Goal: Communication & Community: Ask a question

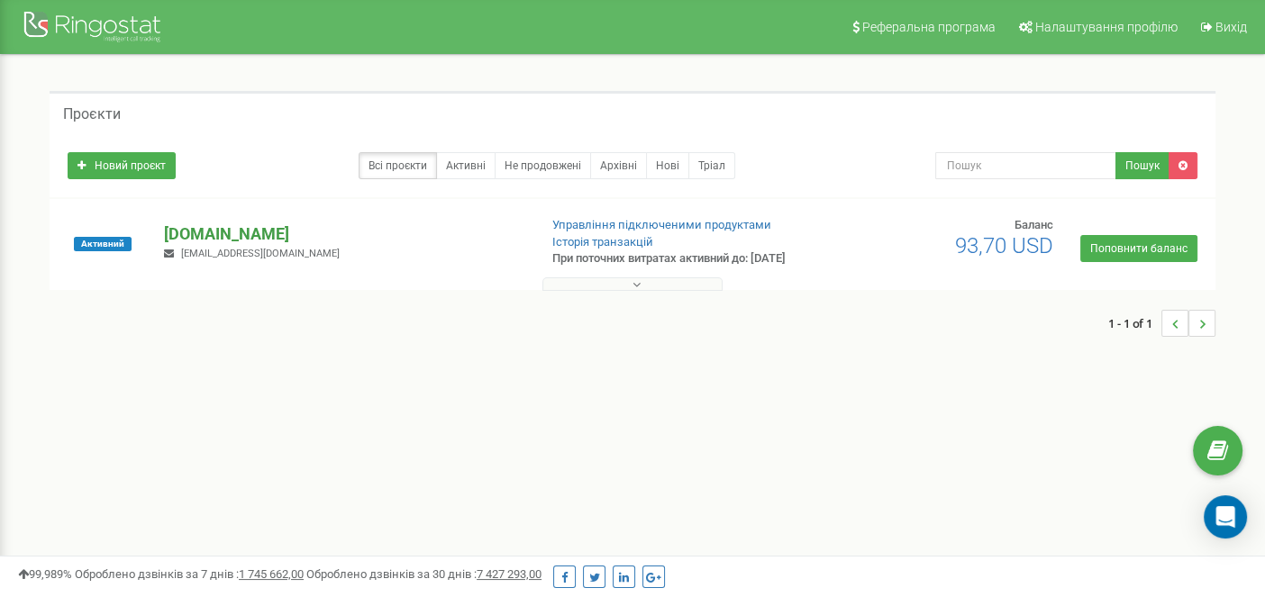
click at [193, 241] on p "[DOMAIN_NAME]" at bounding box center [343, 234] width 359 height 23
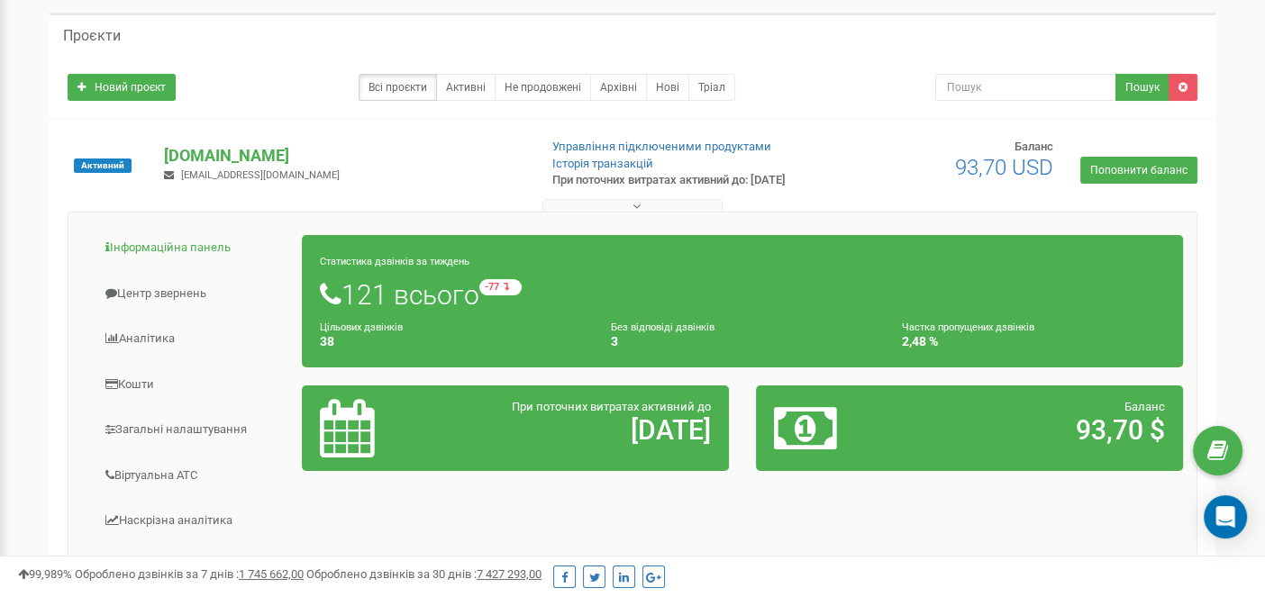
scroll to position [180, 0]
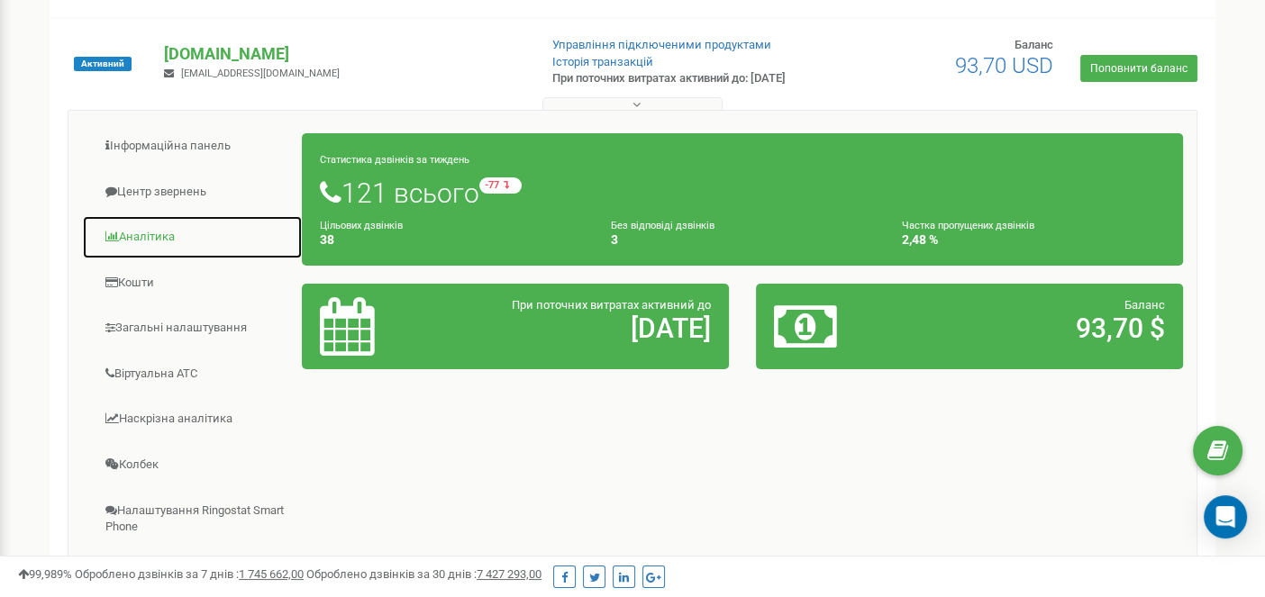
click at [149, 242] on link "Аналiтика" at bounding box center [192, 237] width 221 height 44
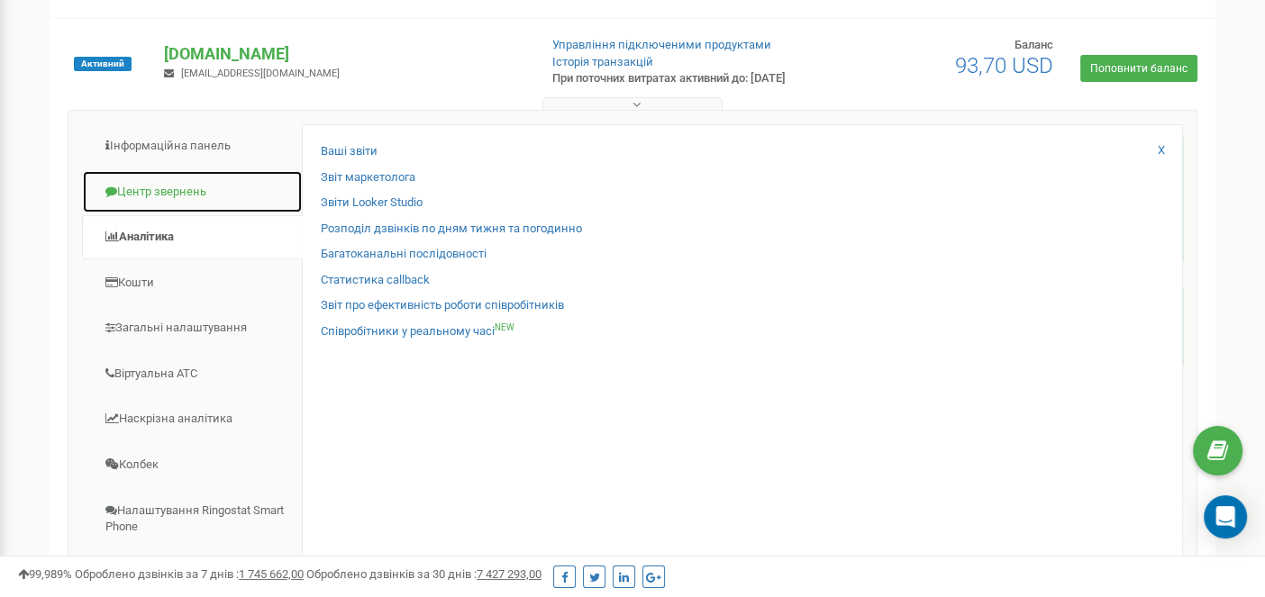
click at [169, 214] on link "Центр звернень" at bounding box center [192, 192] width 221 height 44
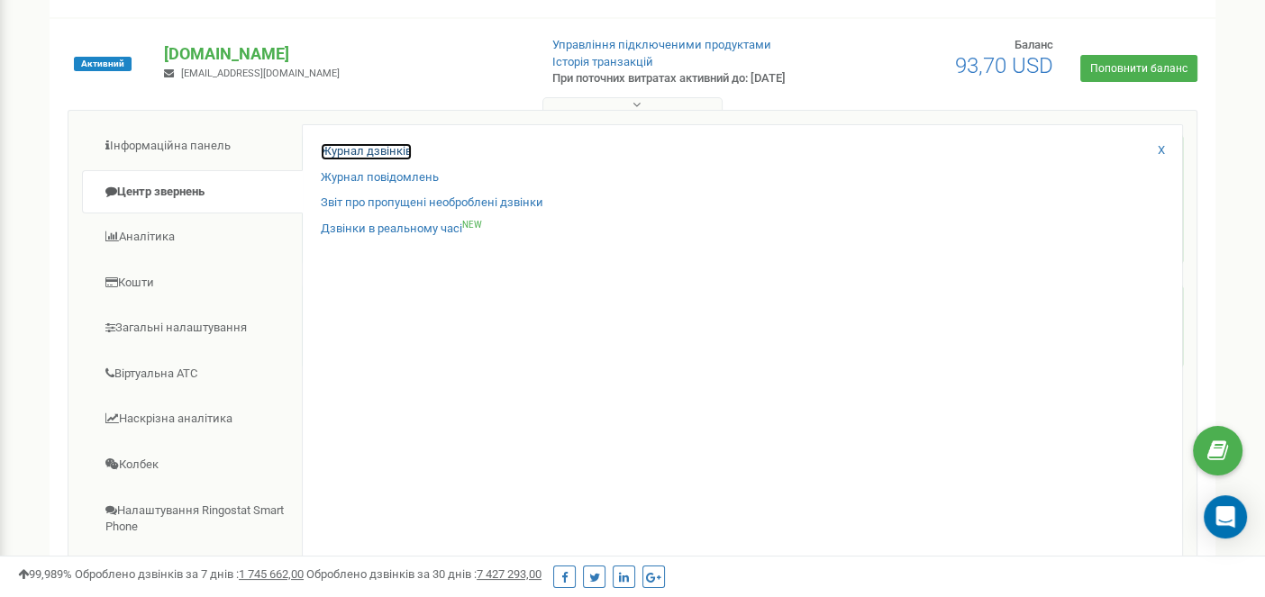
click at [399, 158] on link "Журнал дзвінків" at bounding box center [366, 151] width 91 height 17
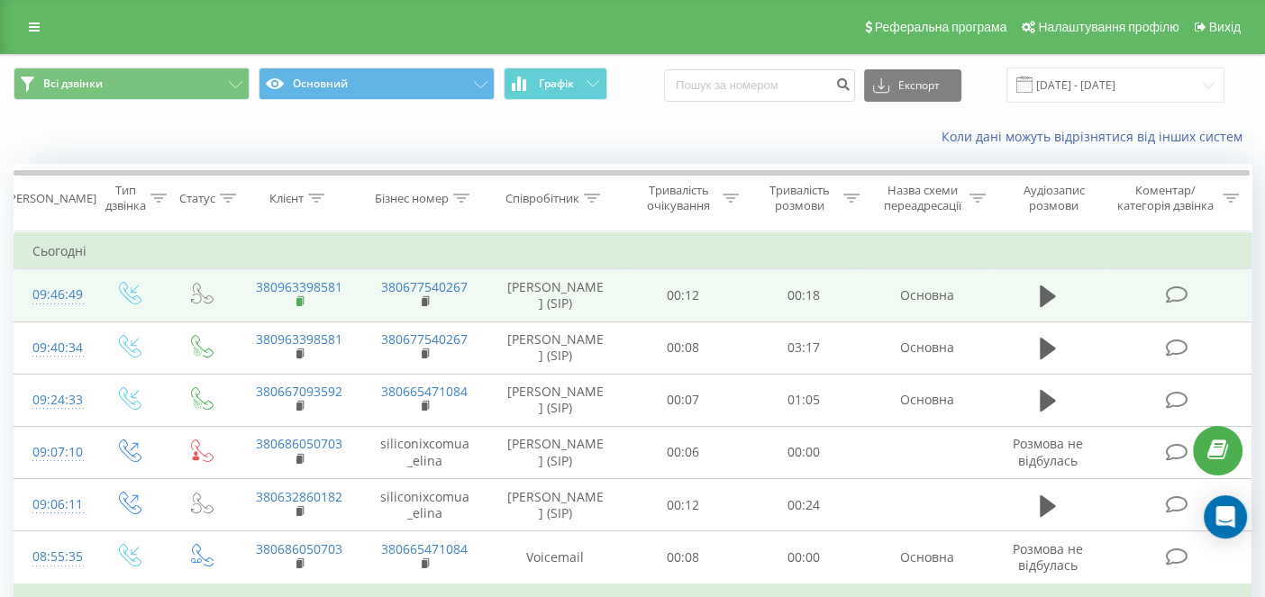
click at [298, 298] on rect at bounding box center [298, 302] width 5 height 8
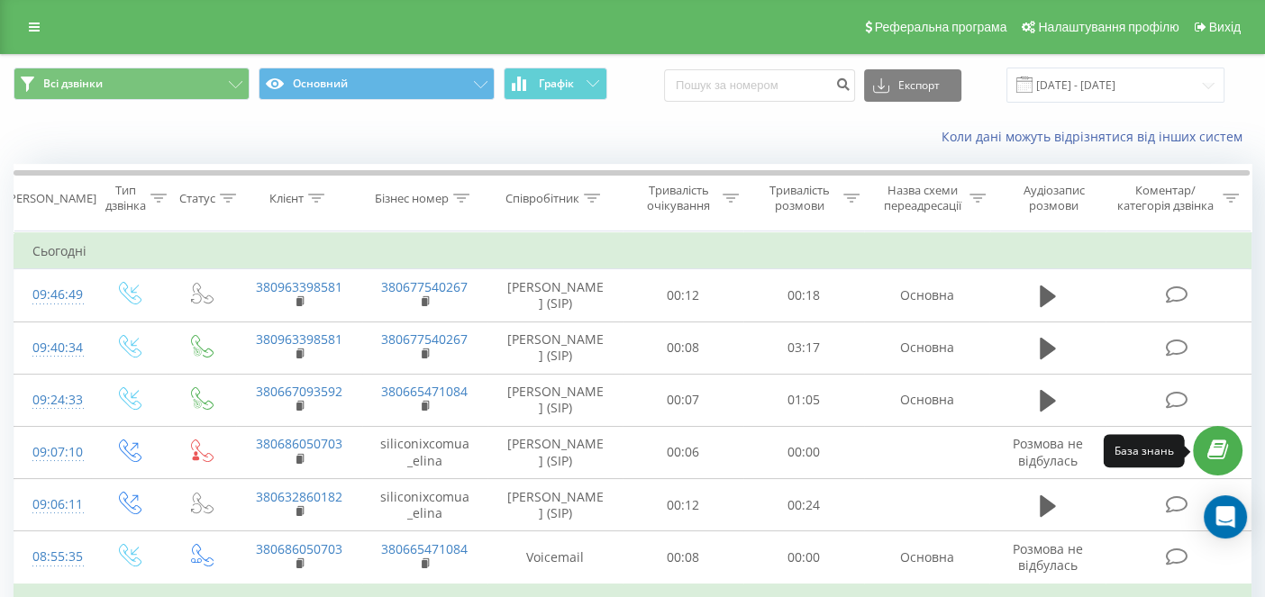
click at [1224, 464] on link at bounding box center [1218, 451] width 50 height 50
click at [1211, 515] on div "Open Intercom Messenger" at bounding box center [1226, 518] width 48 height 48
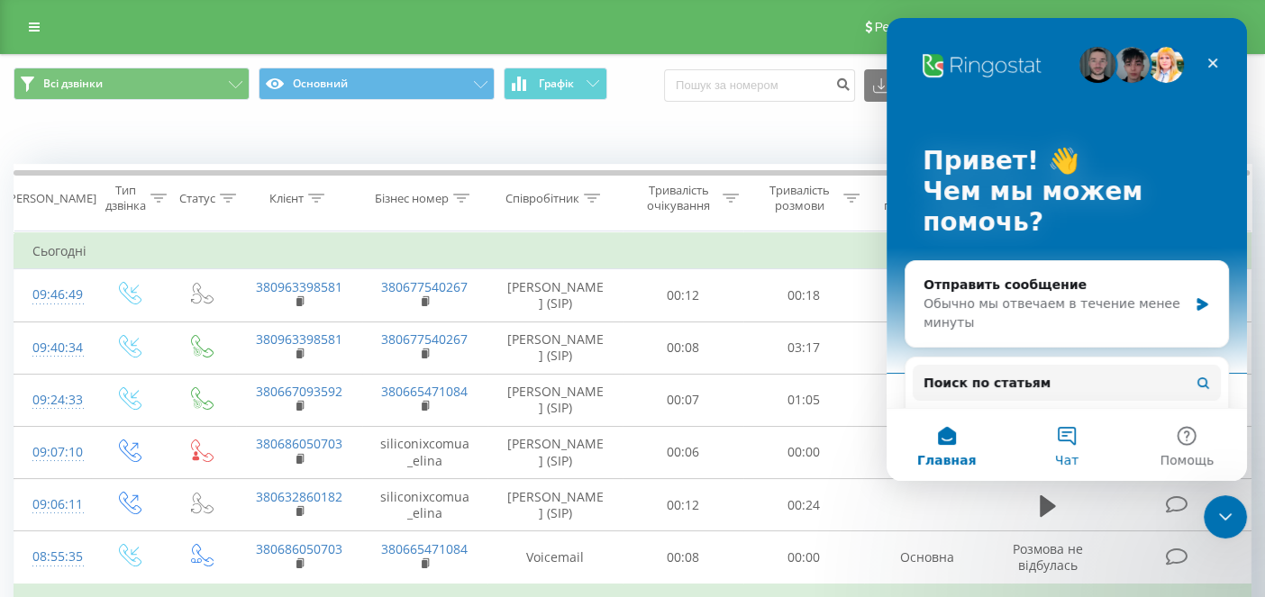
click at [1063, 432] on button "Чат" at bounding box center [1066, 445] width 120 height 72
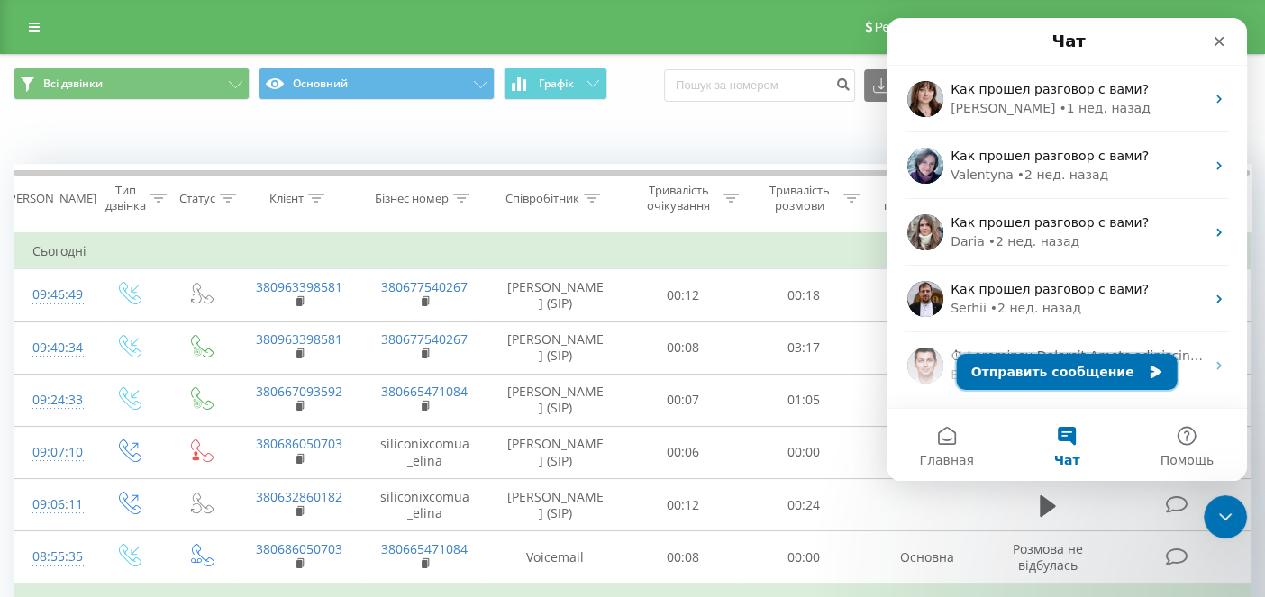
click at [1035, 376] on button "Отправить сообщение" at bounding box center [1067, 372] width 221 height 36
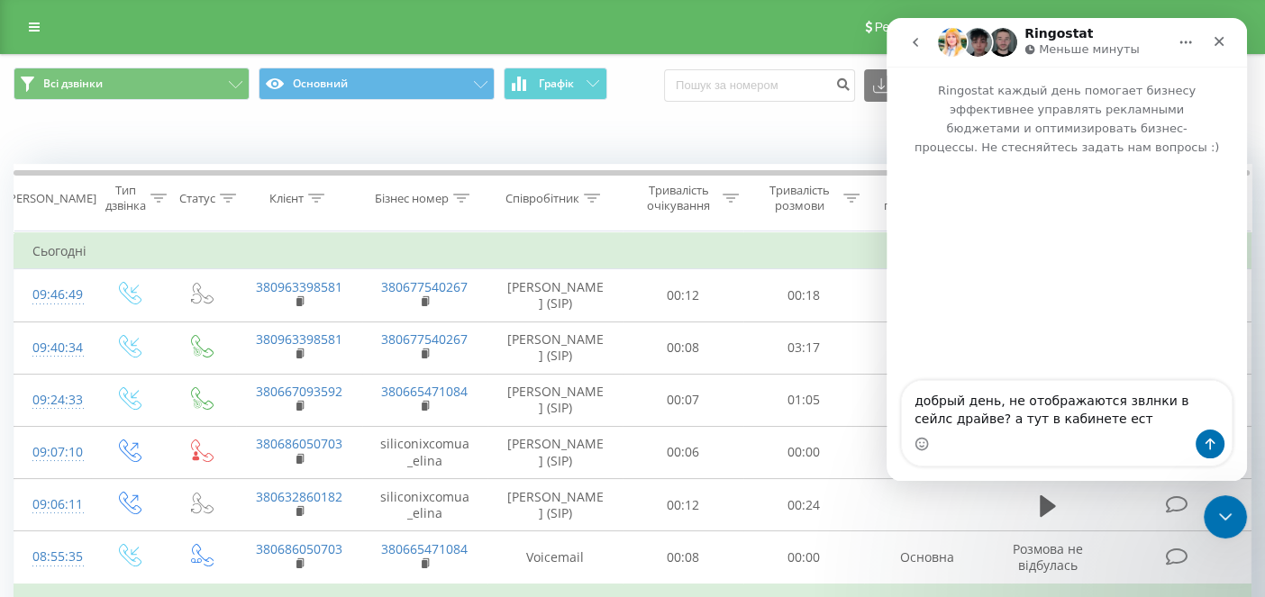
type textarea "добрый день, не отображаются звлнки в сейлс драйве? а тут в кабинете есть"
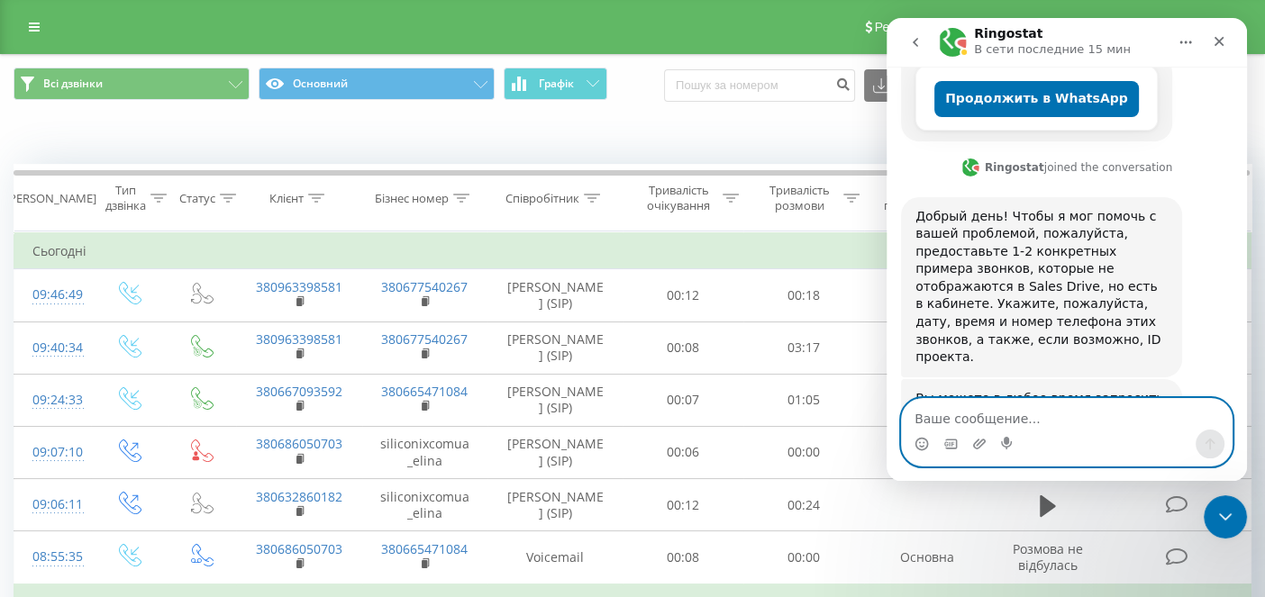
scroll to position [465, 0]
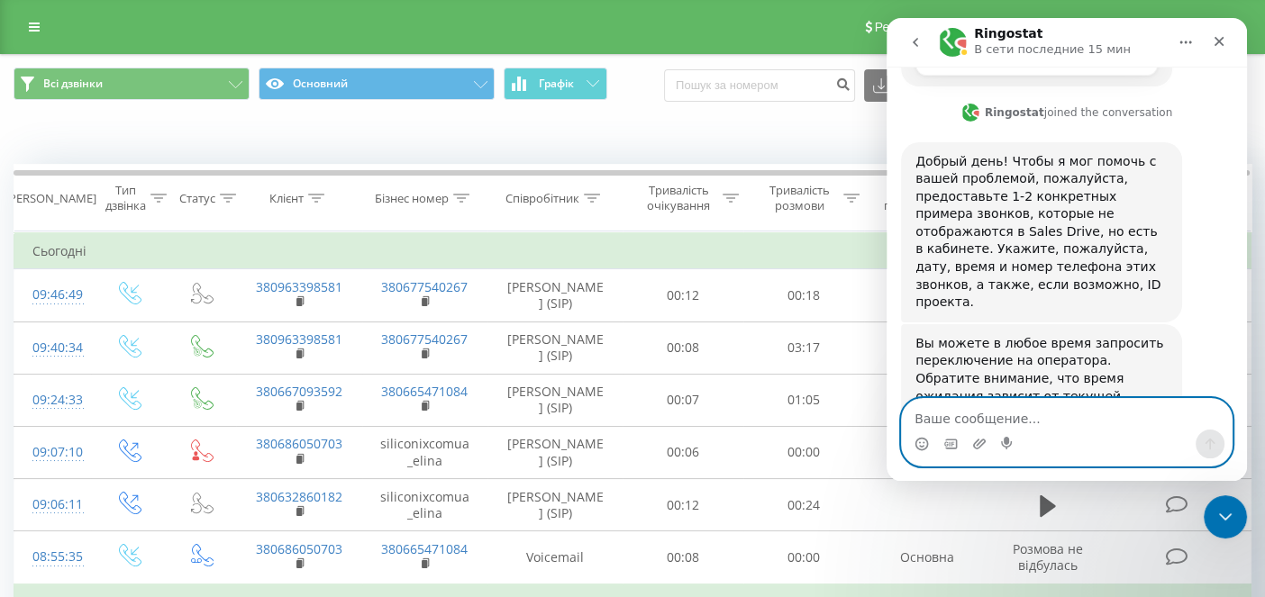
click at [961, 414] on textarea "Ваше сообщение..." at bounding box center [1067, 414] width 330 height 31
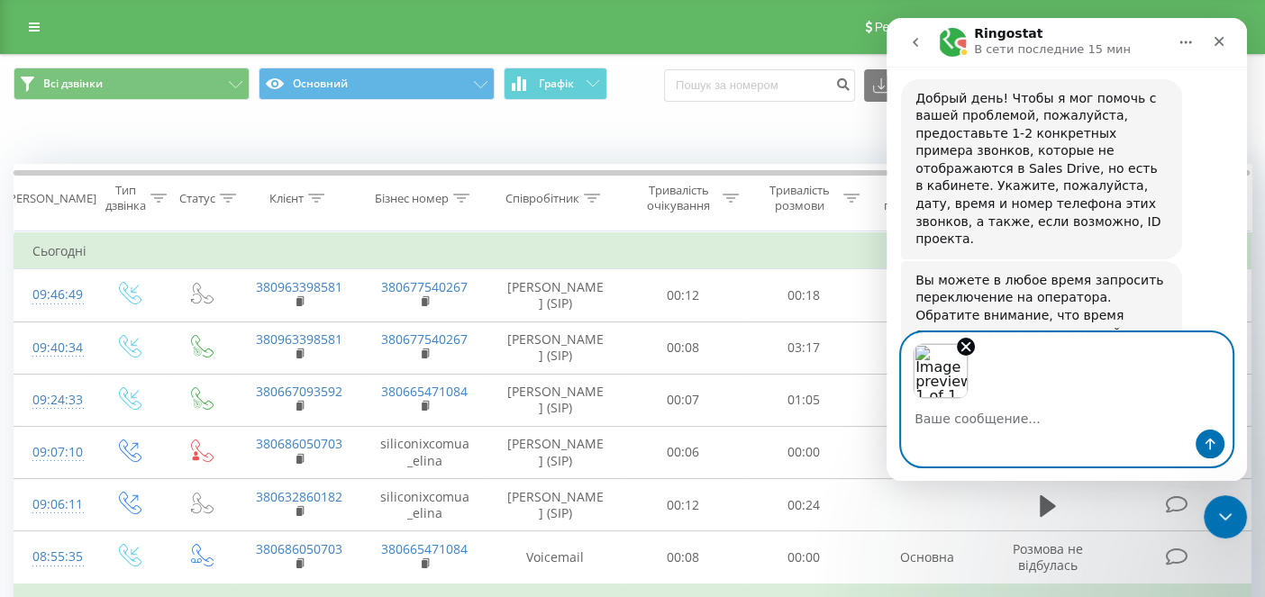
scroll to position [531, 0]
type textarea "вот єто номер не отобр"
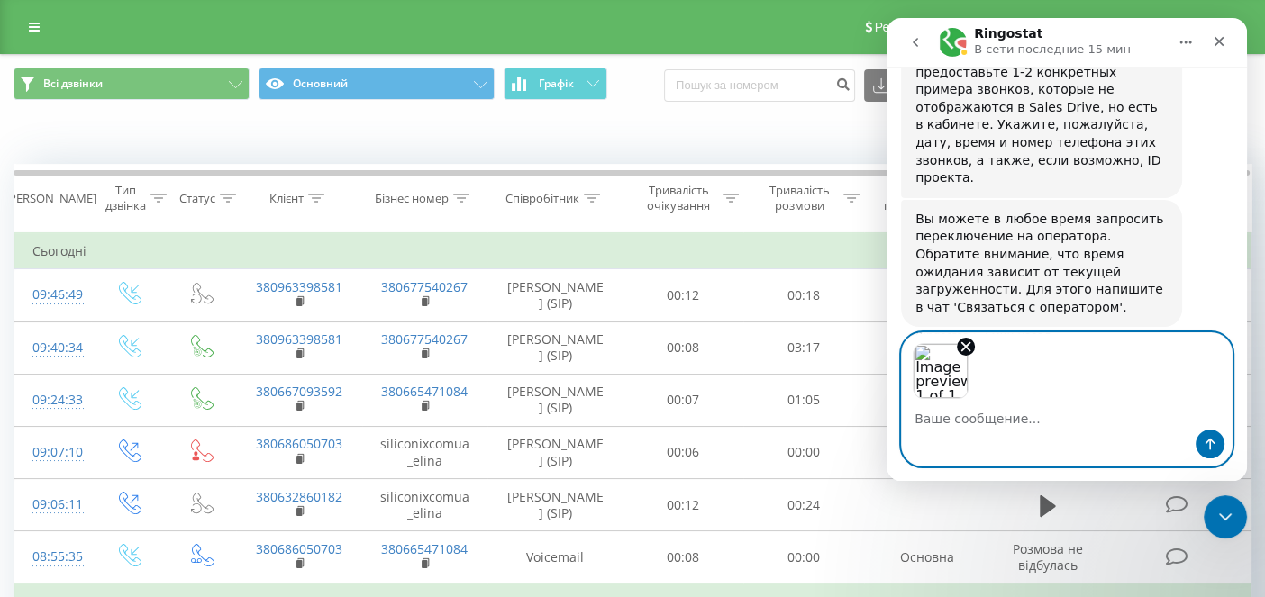
scroll to position [655, 0]
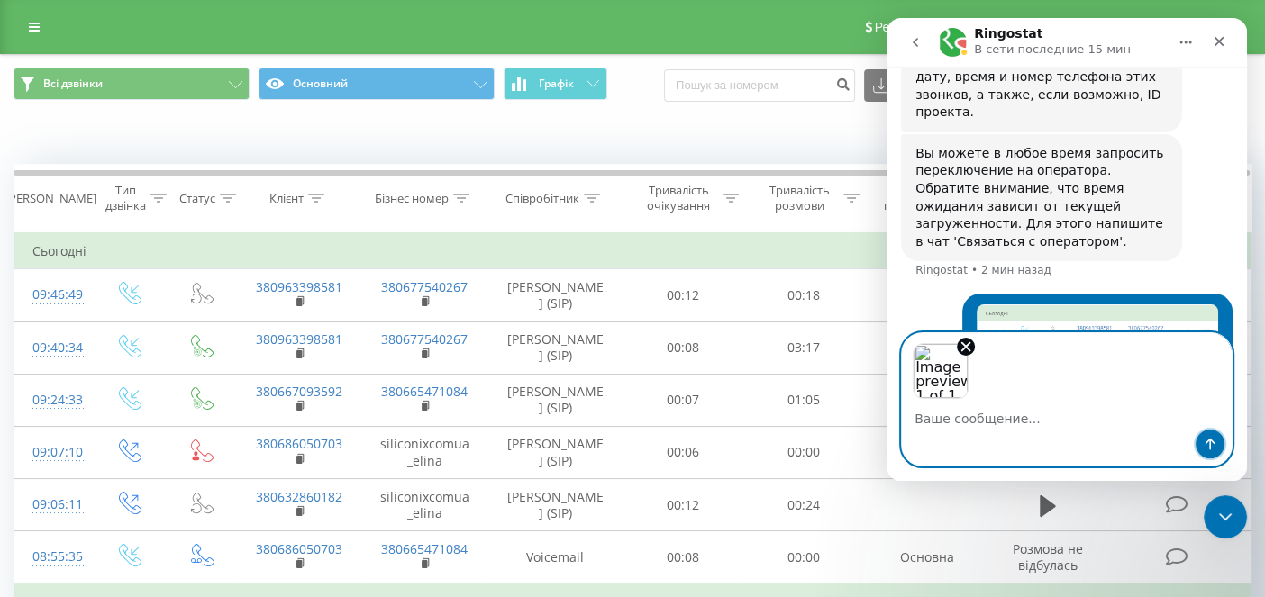
click at [1214, 441] on icon "Отправить сообщение…" at bounding box center [1210, 444] width 14 height 14
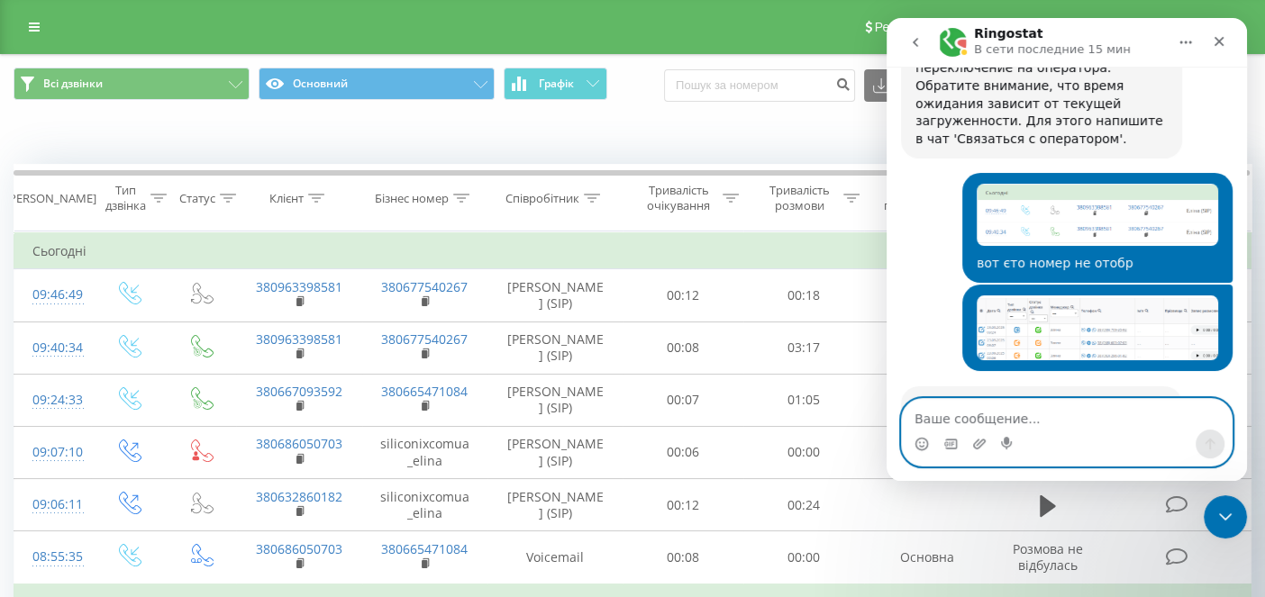
scroll to position [766, 0]
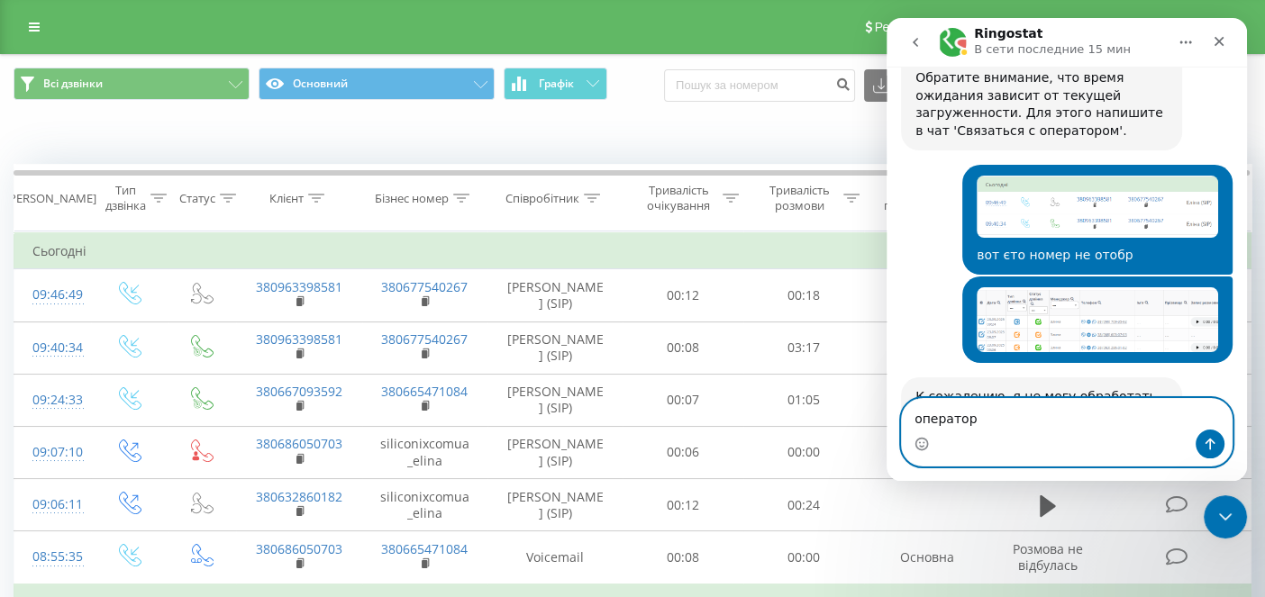
type textarea "оператора"
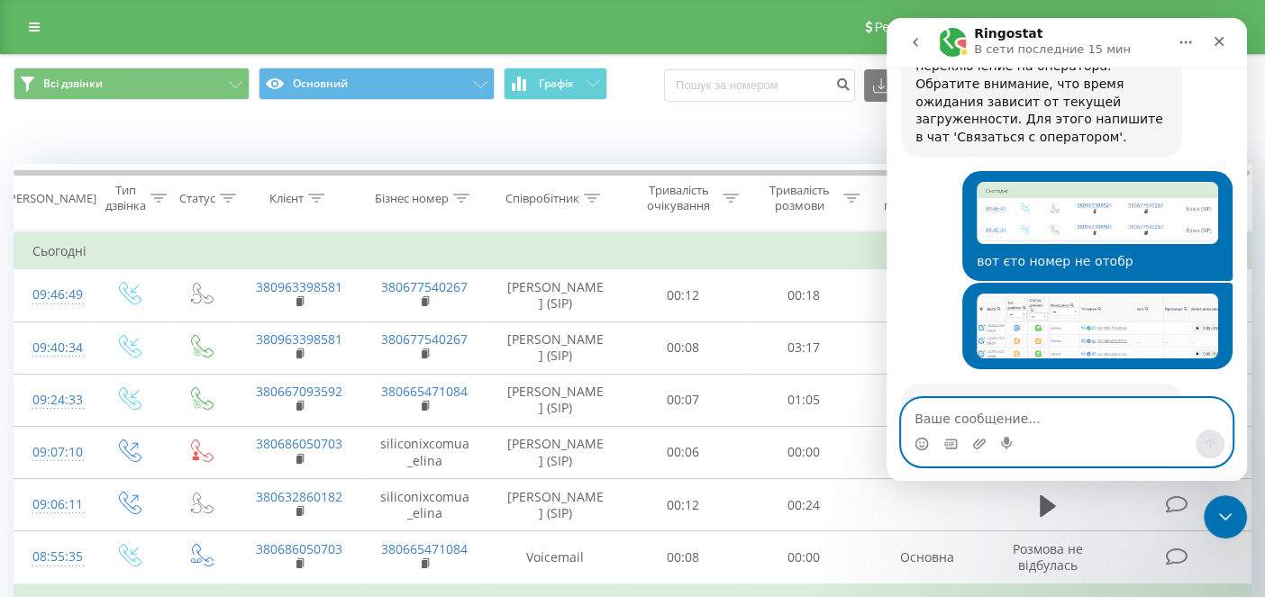
scroll to position [730, 0]
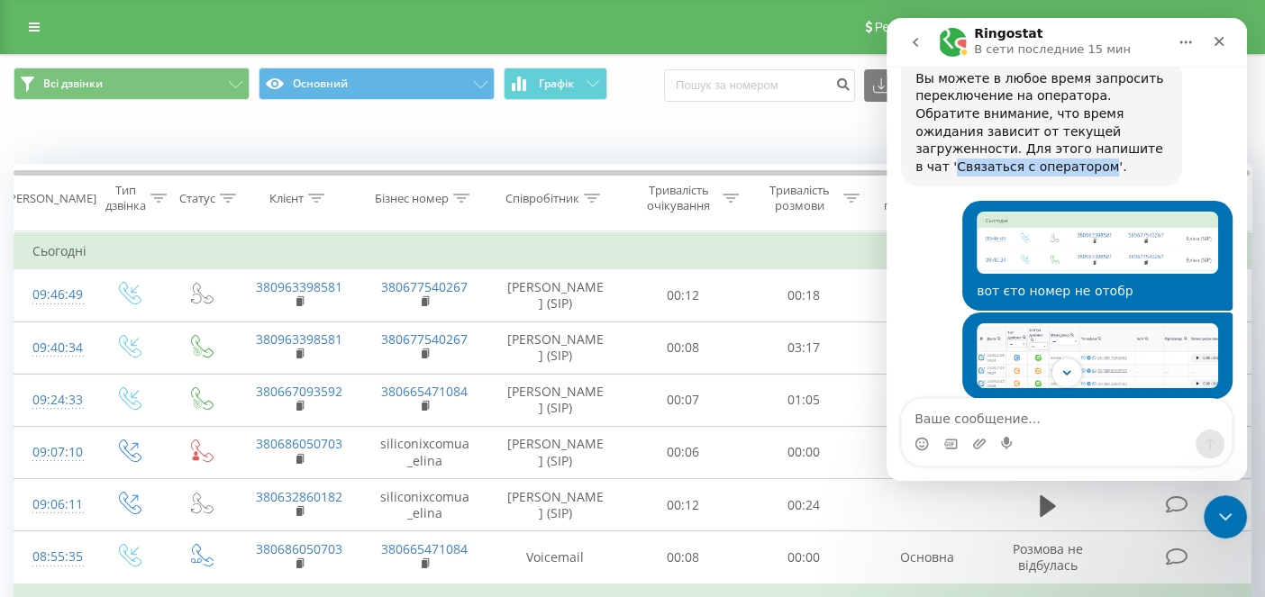
drag, startPoint x: 1013, startPoint y: 79, endPoint x: 1152, endPoint y: 84, distance: 139.7
click at [1152, 84] on div "Вы можете в любое время запросить переключение на оператора. Обратите внимание,…" at bounding box center [1041, 123] width 252 height 106
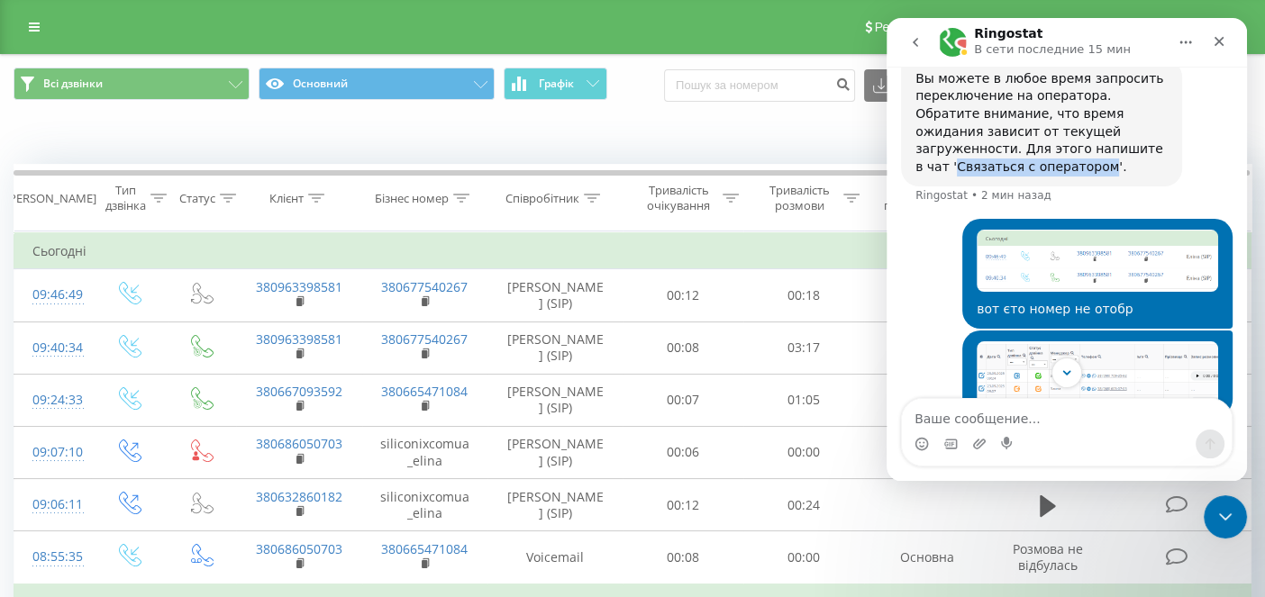
copy div "Связаться с оператором"
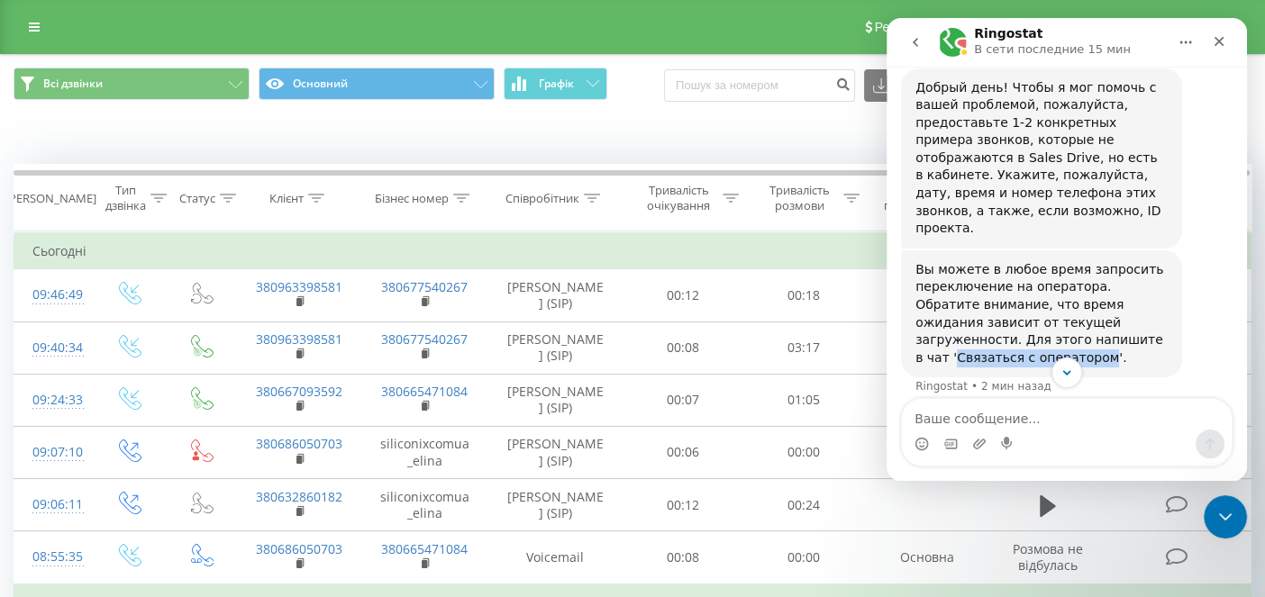
scroll to position [838, 0]
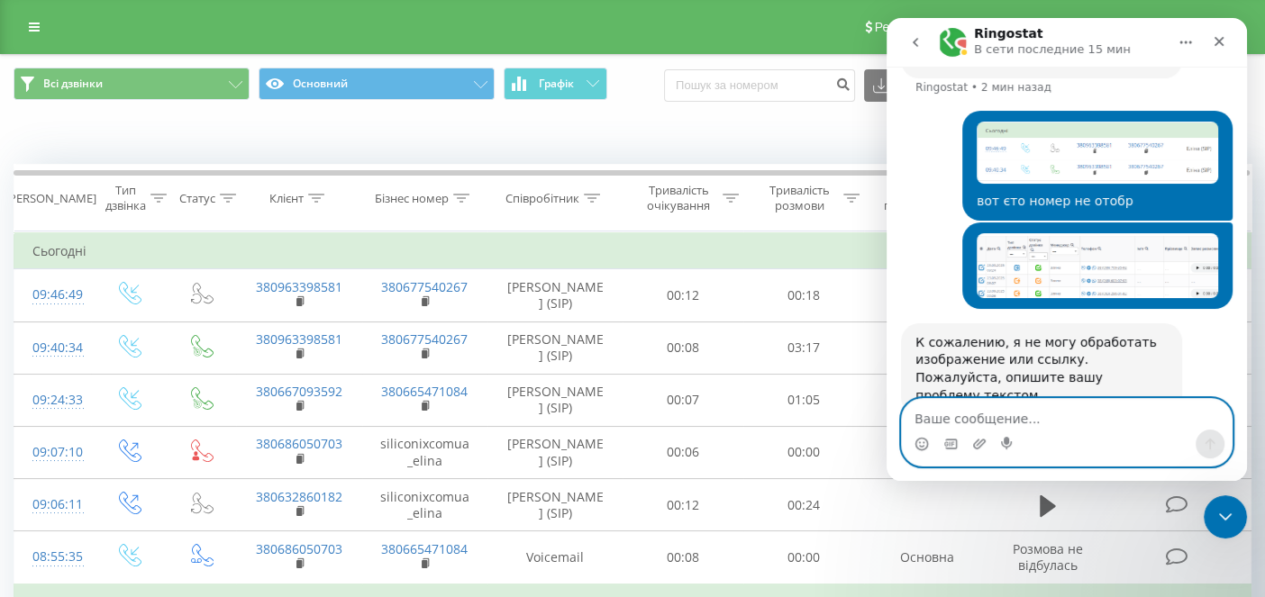
click at [947, 413] on textarea "Ваше сообщение..." at bounding box center [1067, 414] width 330 height 31
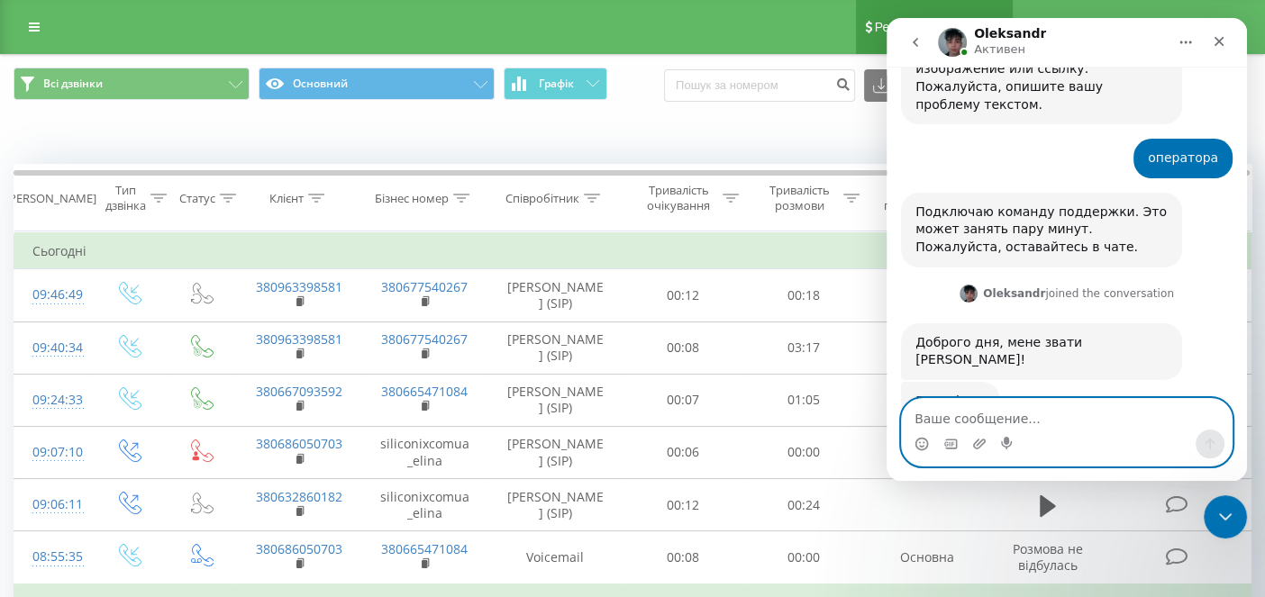
scroll to position [1132, 0]
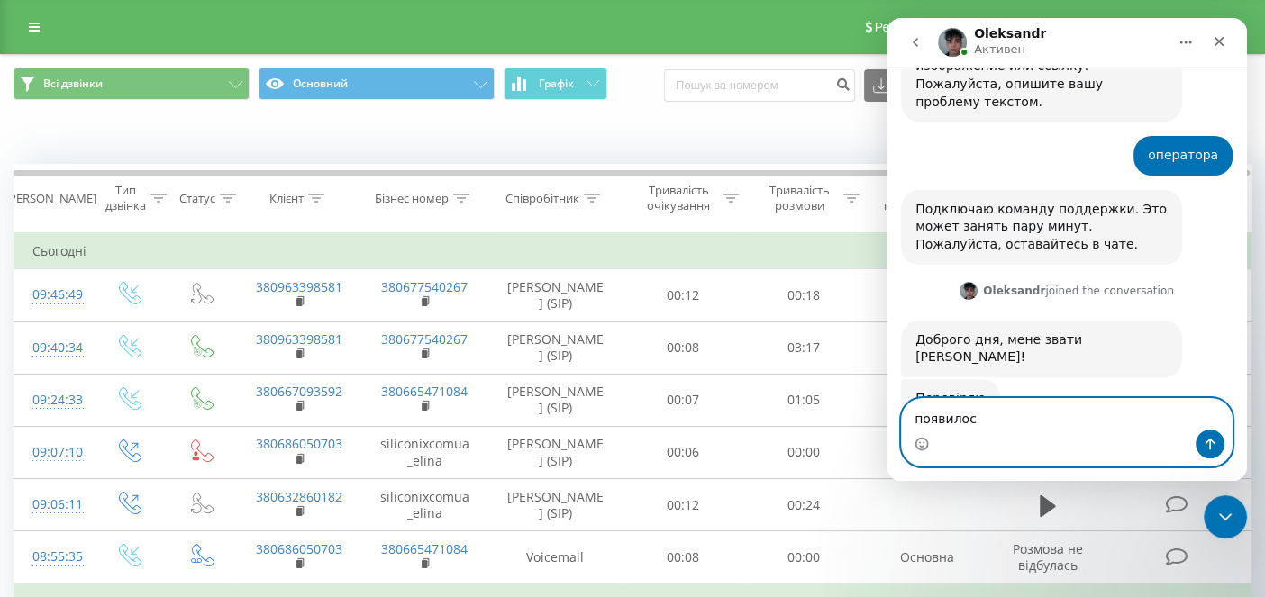
type textarea "появилось"
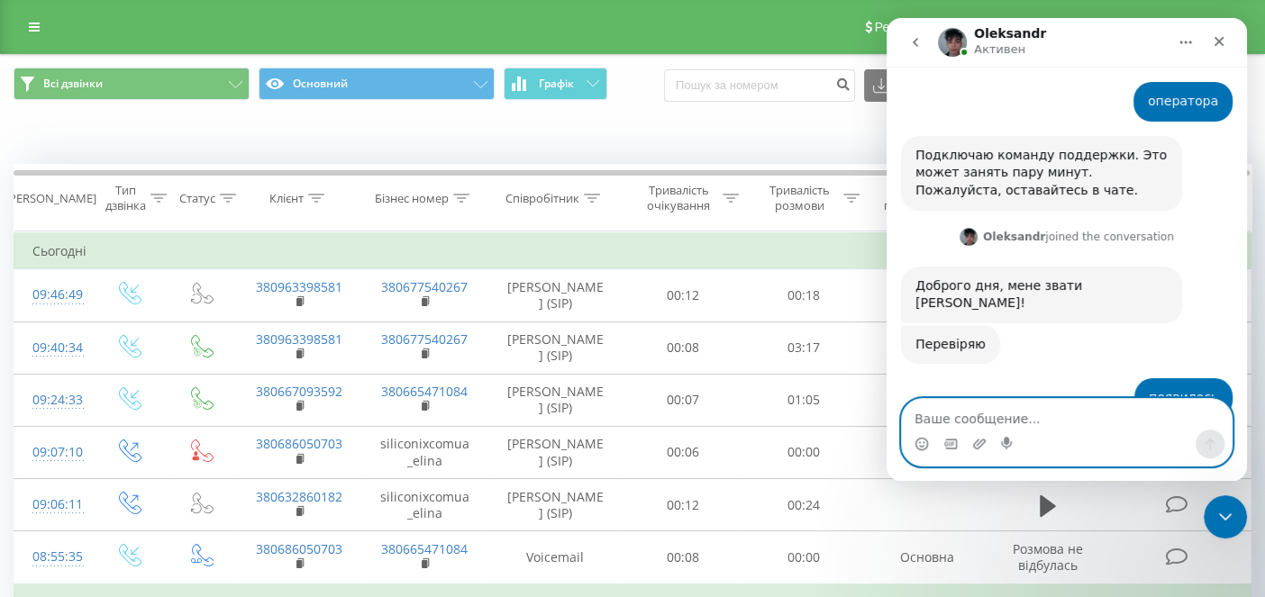
scroll to position [1223, 0]
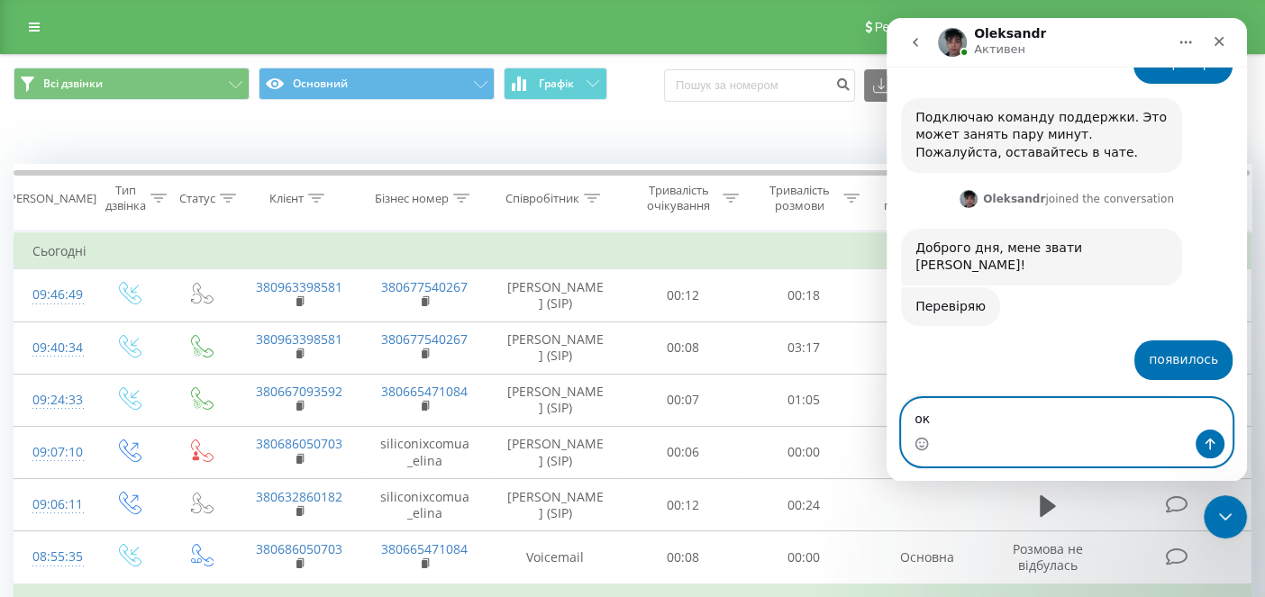
type textarea "ок"
click at [1221, 450] on button "Отправить сообщение…" at bounding box center [1210, 444] width 29 height 29
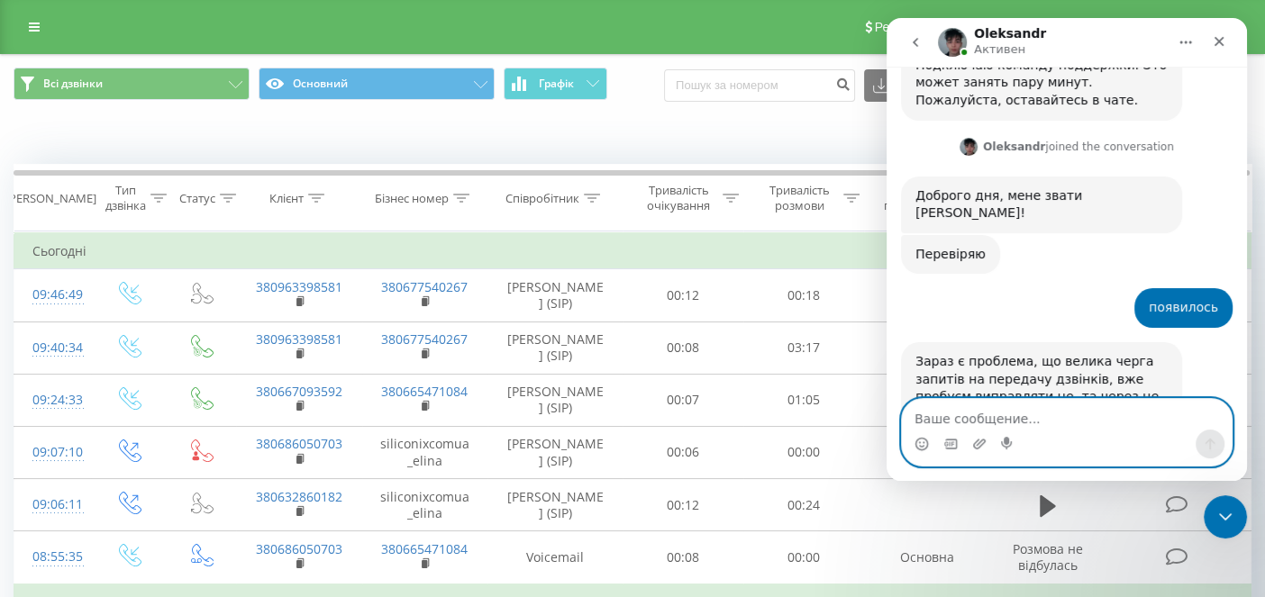
scroll to position [1277, 0]
